Goal: Navigation & Orientation: Find specific page/section

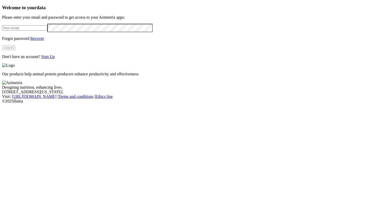
type input "[PERSON_NAME][EMAIL_ADDRESS][DOMAIN_NAME]"
click at [16, 50] on button "Log In" at bounding box center [9, 47] width 14 height 5
